Goal: Check status

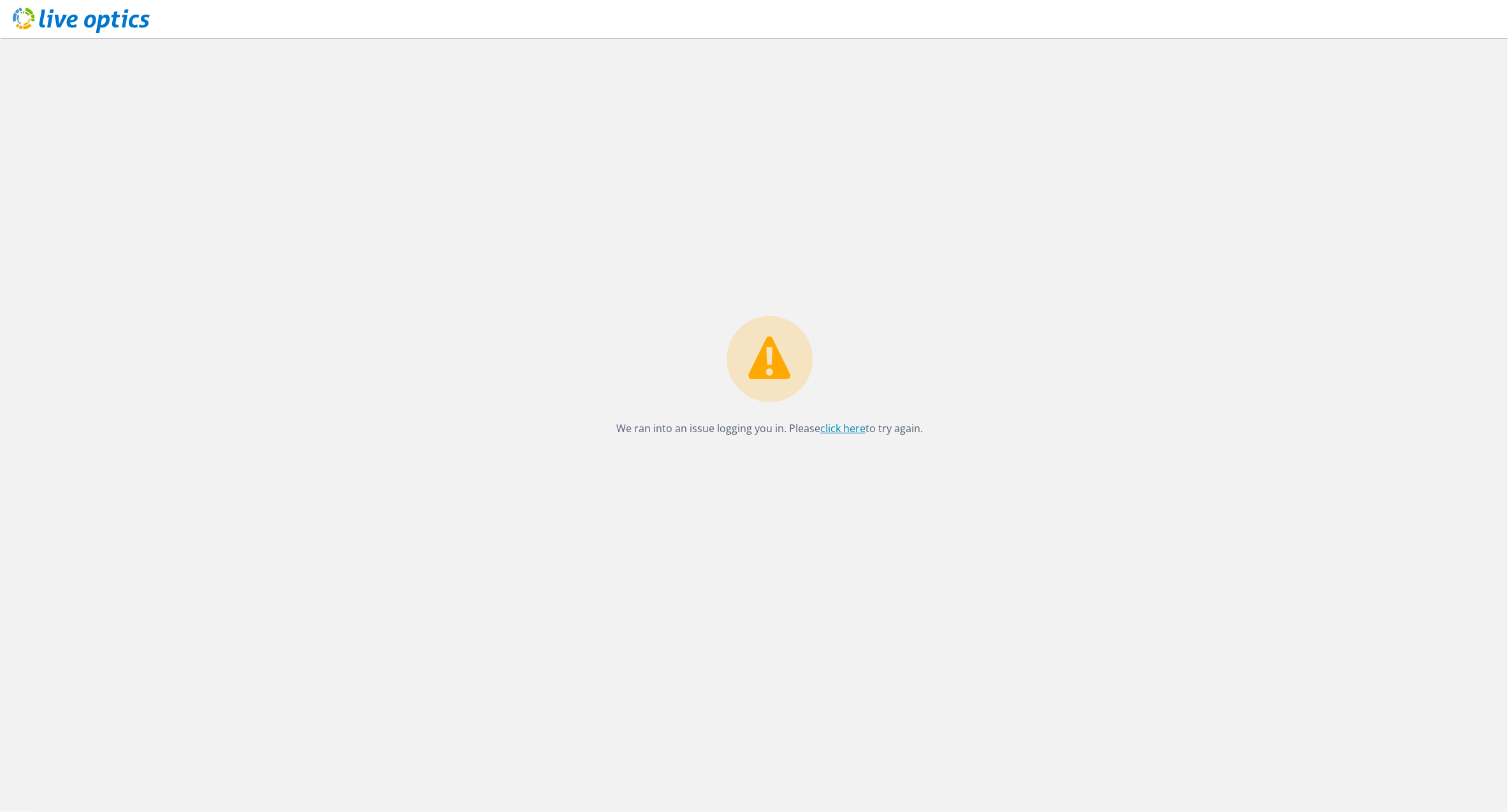
click at [852, 432] on link "click here" at bounding box center [843, 428] width 45 height 14
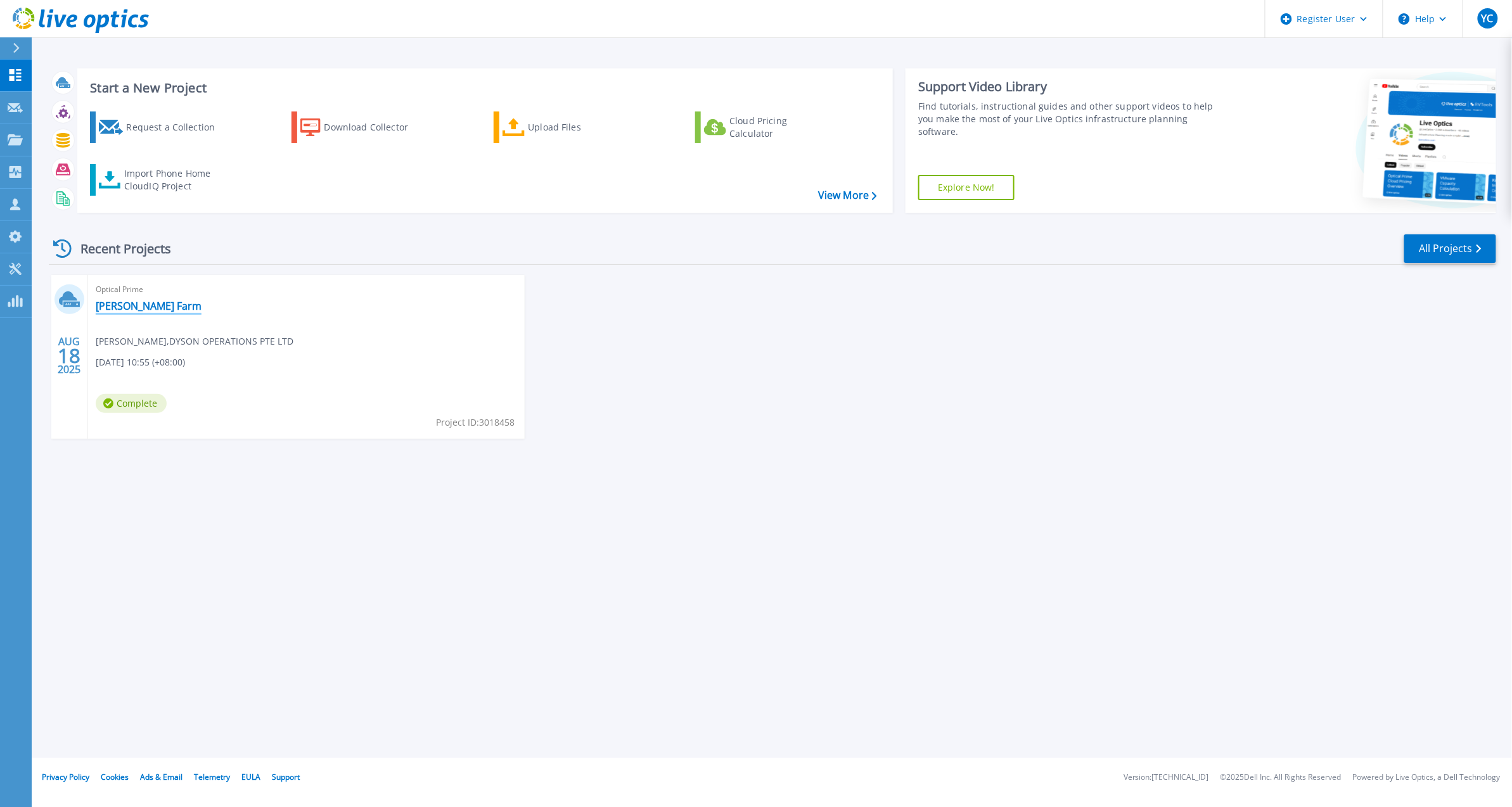
click at [129, 300] on link "[PERSON_NAME] Farm" at bounding box center [148, 306] width 106 height 13
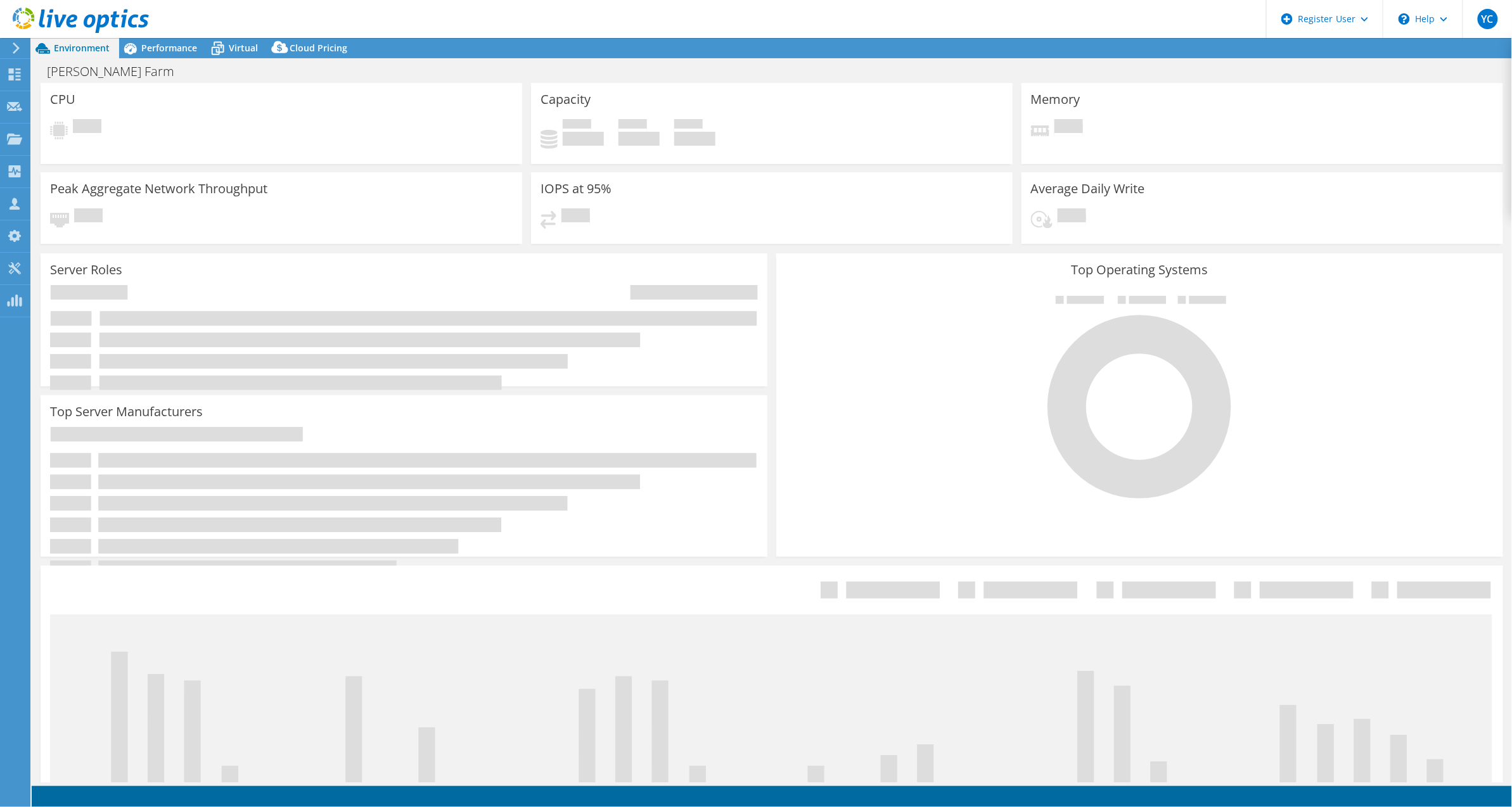
select select "USD"
